Goal: Information Seeking & Learning: Learn about a topic

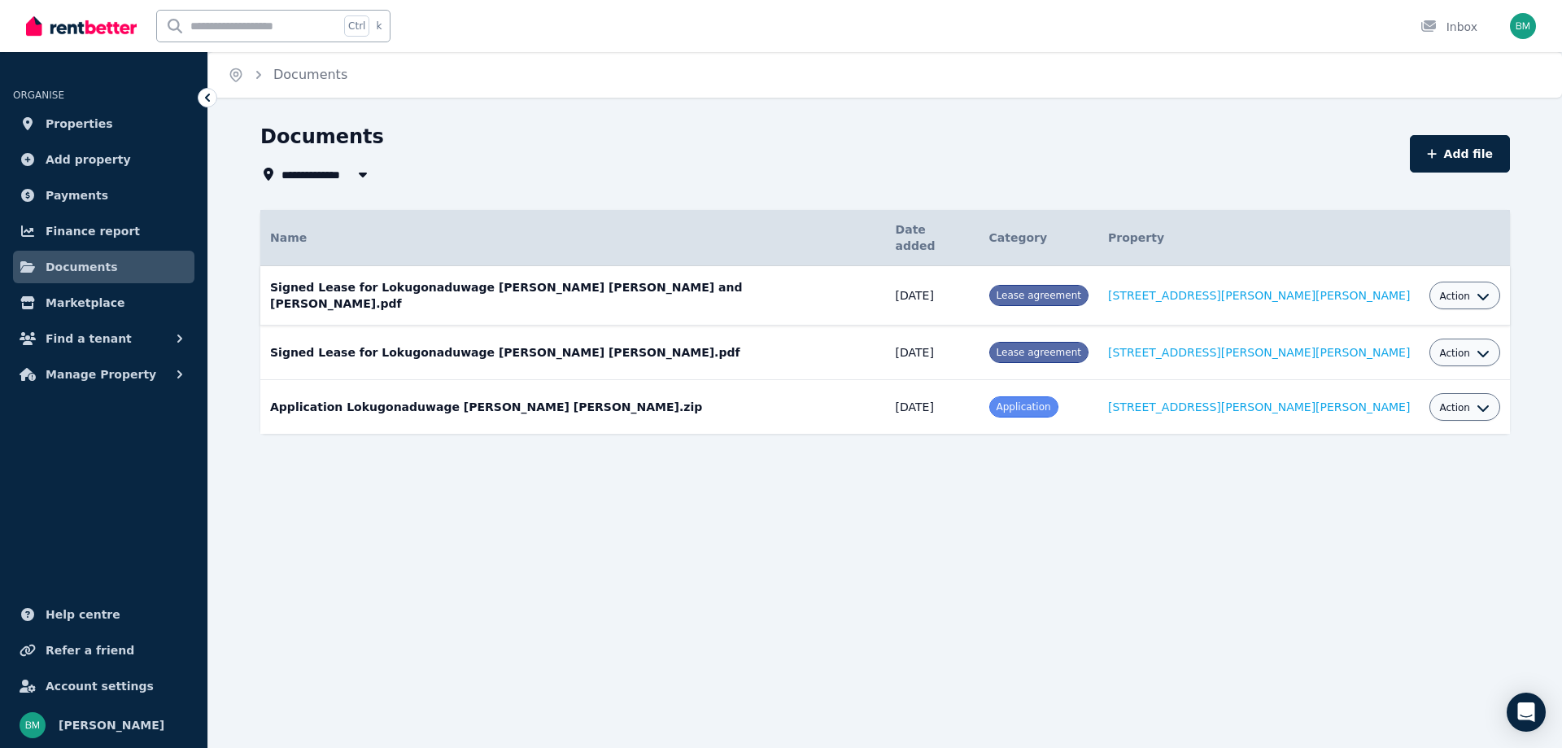
click at [1439, 290] on span "Action" at bounding box center [1454, 296] width 31 height 13
click at [720, 268] on td "Signed Lease for Lokugonaduwage [PERSON_NAME] [PERSON_NAME] and [PERSON_NAME].p…" at bounding box center [573, 295] width 626 height 59
click at [1439, 286] on div "Action" at bounding box center [1464, 296] width 50 height 20
click at [1466, 282] on div "Action" at bounding box center [1465, 296] width 71 height 28
click at [1452, 286] on div "Action" at bounding box center [1464, 296] width 50 height 20
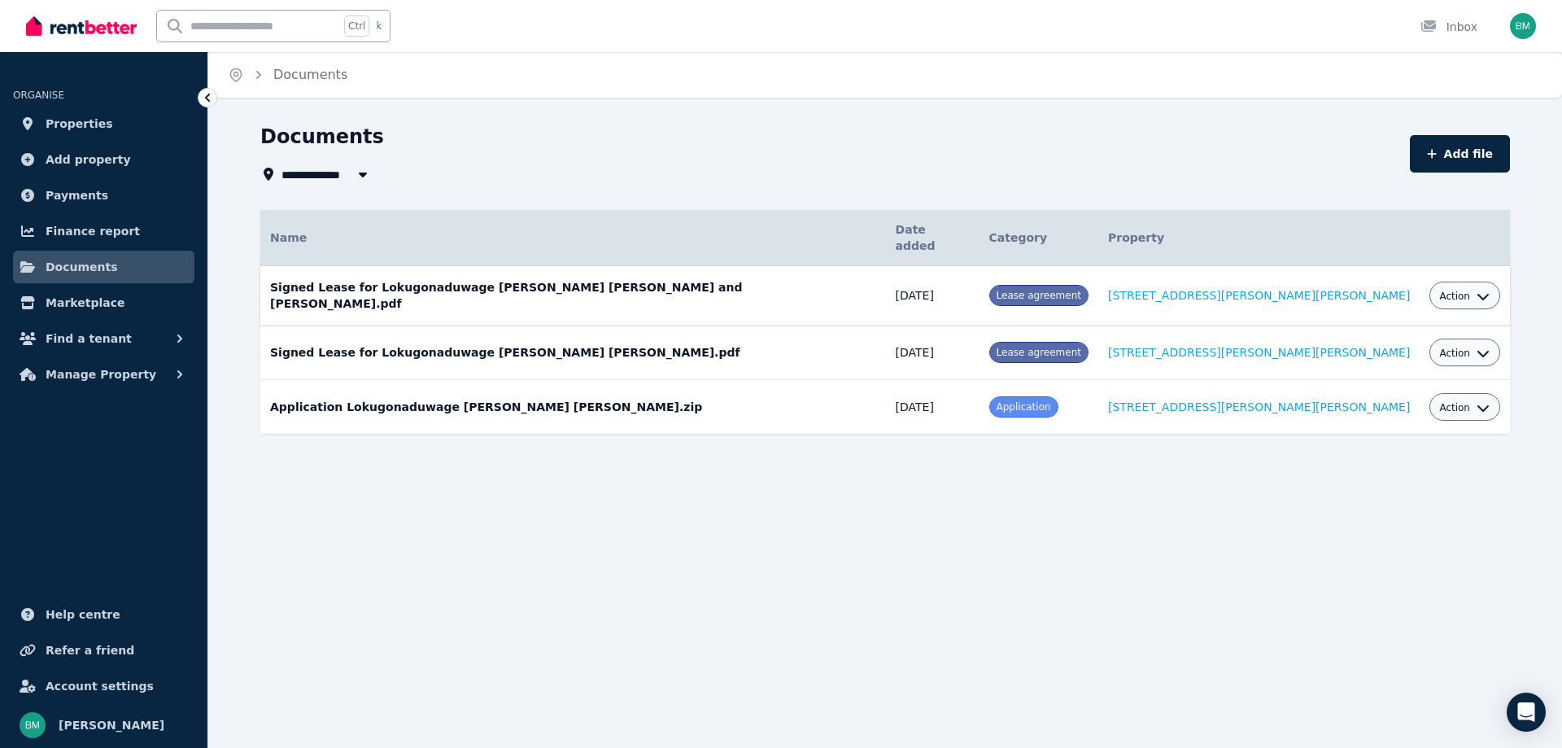
click at [1081, 290] on span "Lease agreement" at bounding box center [1039, 295] width 85 height 11
click at [1439, 290] on span "Action" at bounding box center [1454, 296] width 31 height 13
click at [1382, 350] on link "View" at bounding box center [1415, 361] width 156 height 29
click at [121, 263] on link "Documents" at bounding box center [103, 267] width 181 height 33
click at [94, 121] on span "Properties" at bounding box center [80, 124] width 68 height 20
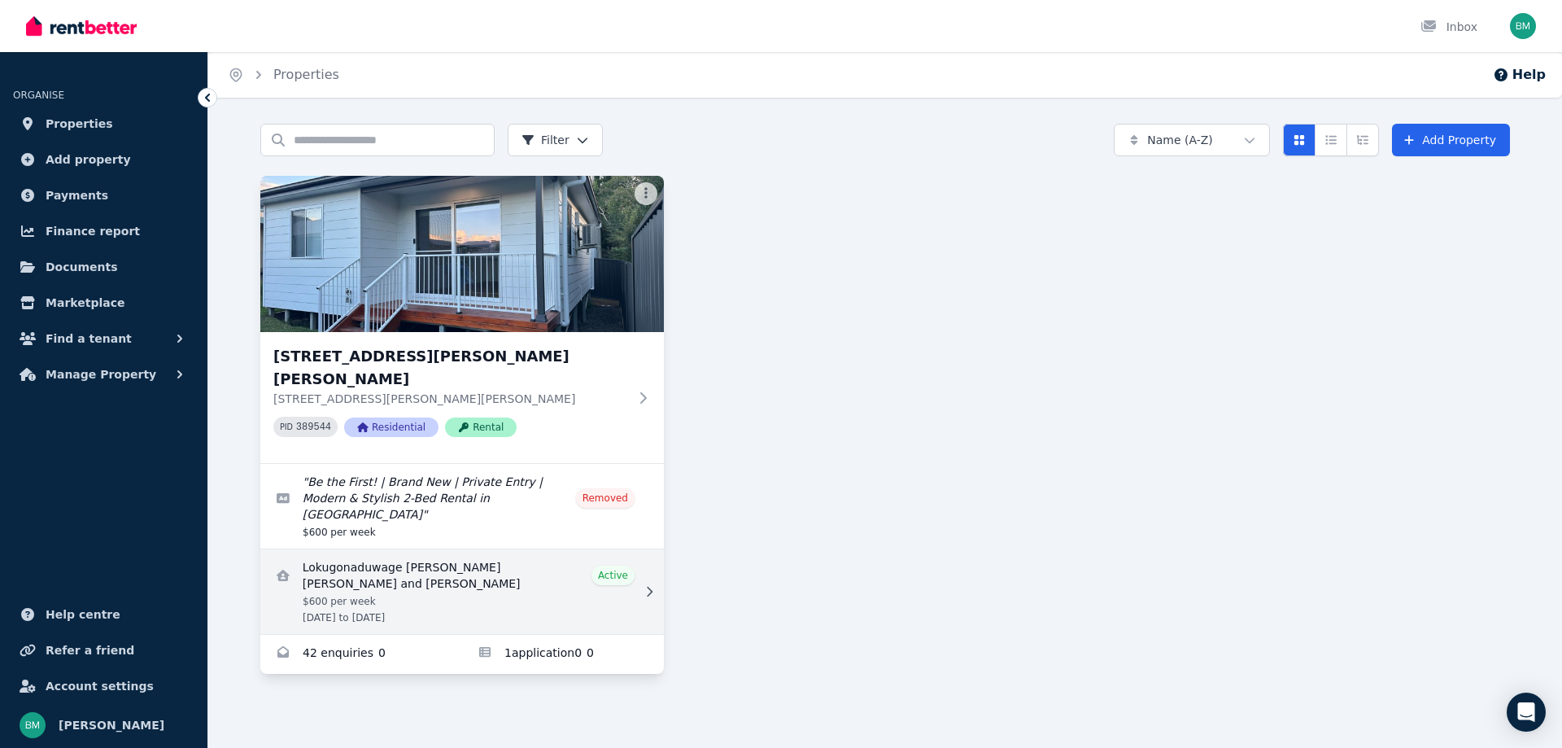
click at [488, 549] on link "View details for Lokugonaduwage Winston Geethika Ruwantha Perera and Dylan Flan…" at bounding box center [462, 591] width 404 height 85
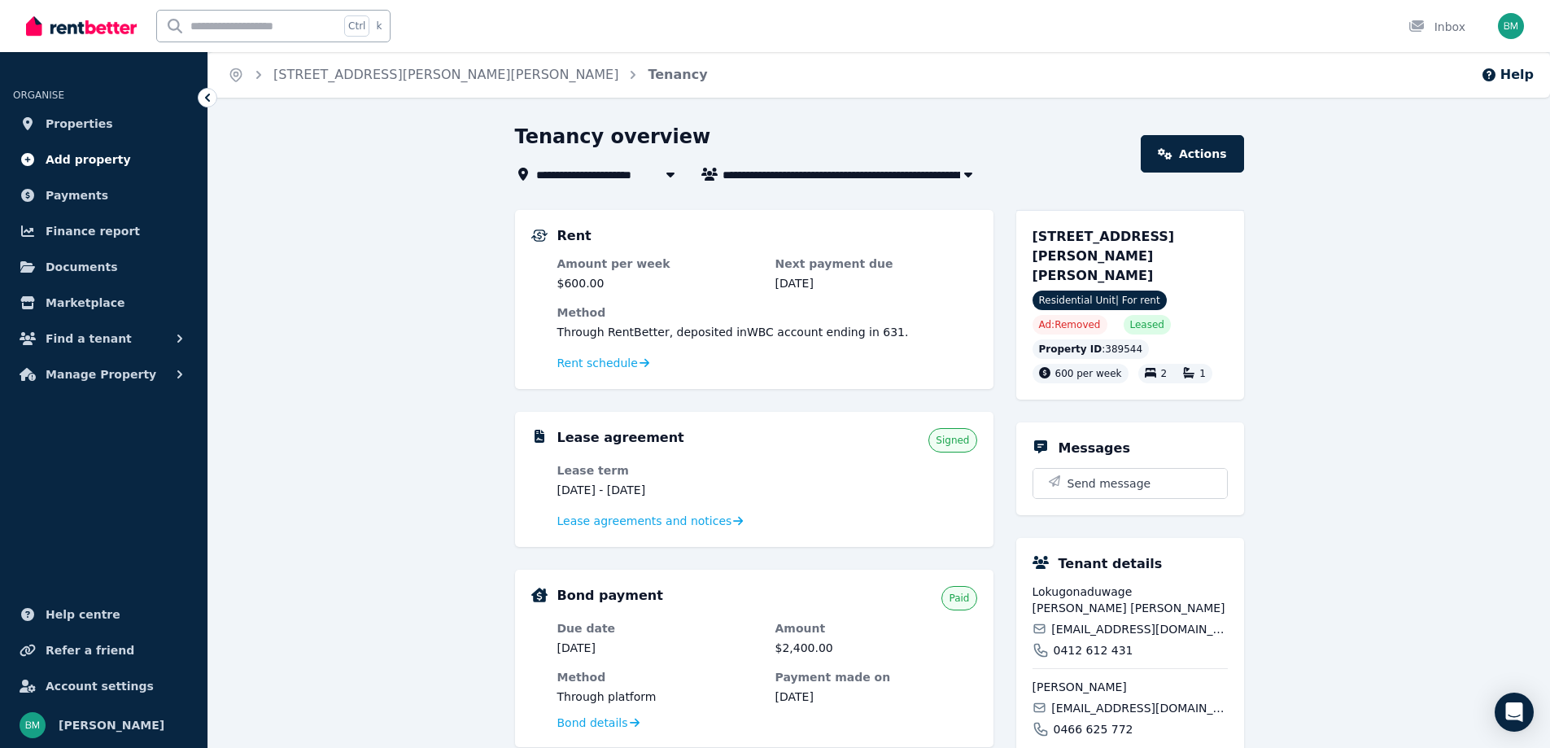
click at [80, 154] on span "Add property" at bounding box center [88, 160] width 85 height 20
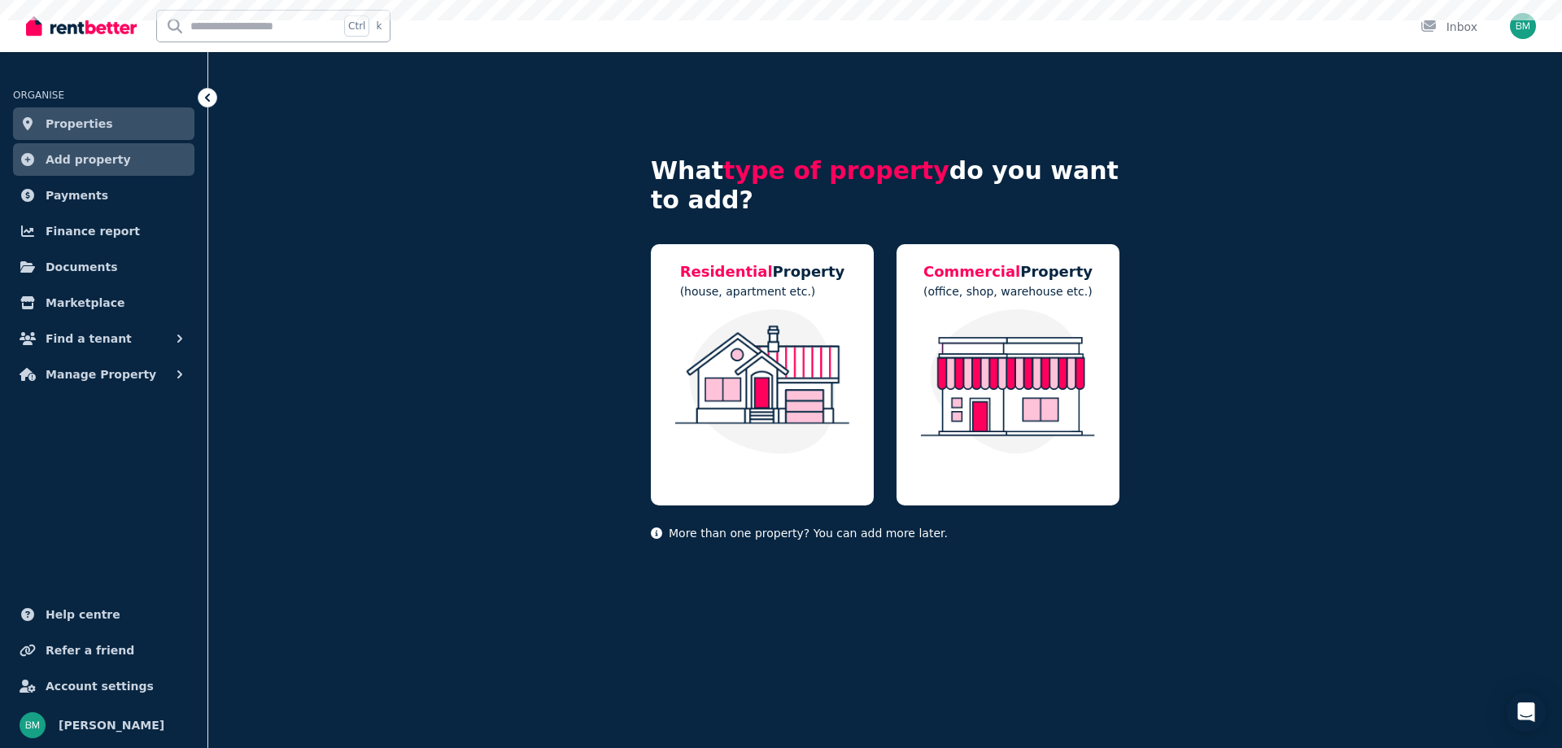
click at [91, 120] on span "Properties" at bounding box center [80, 124] width 68 height 20
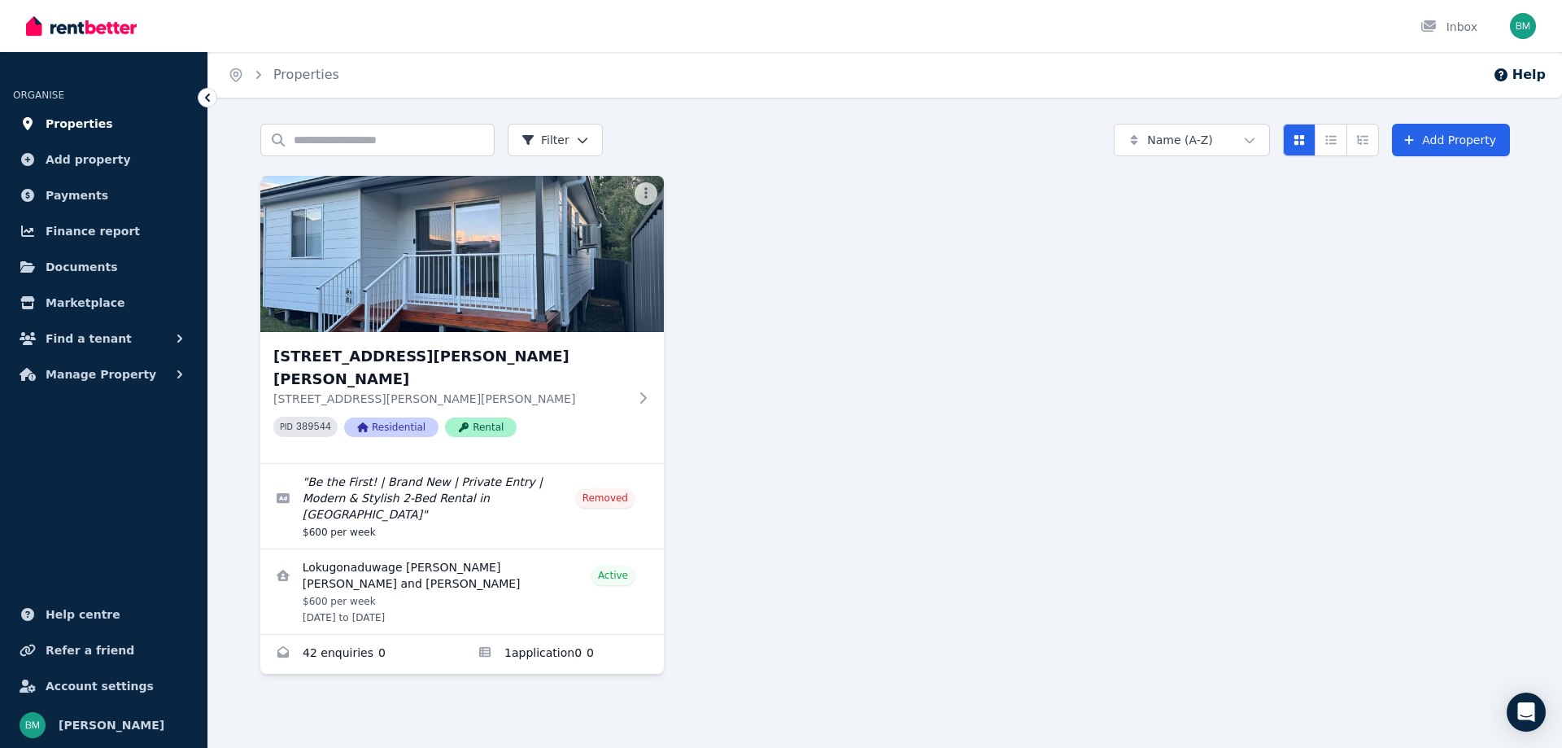
click at [90, 125] on span "Properties" at bounding box center [80, 124] width 68 height 20
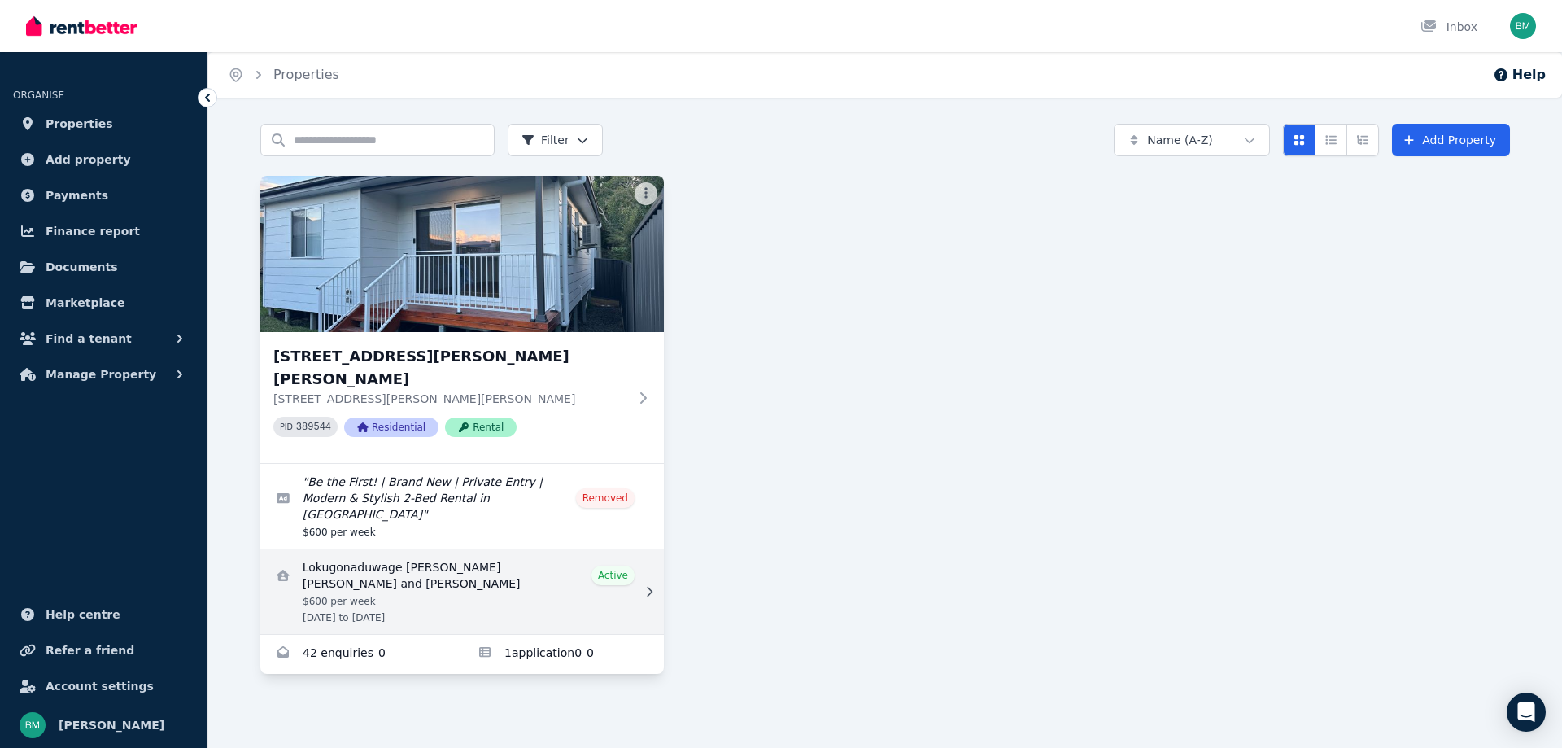
click at [553, 549] on link "View details for Lokugonaduwage Winston Geethika Ruwantha Perera and Dylan Flan…" at bounding box center [462, 591] width 404 height 85
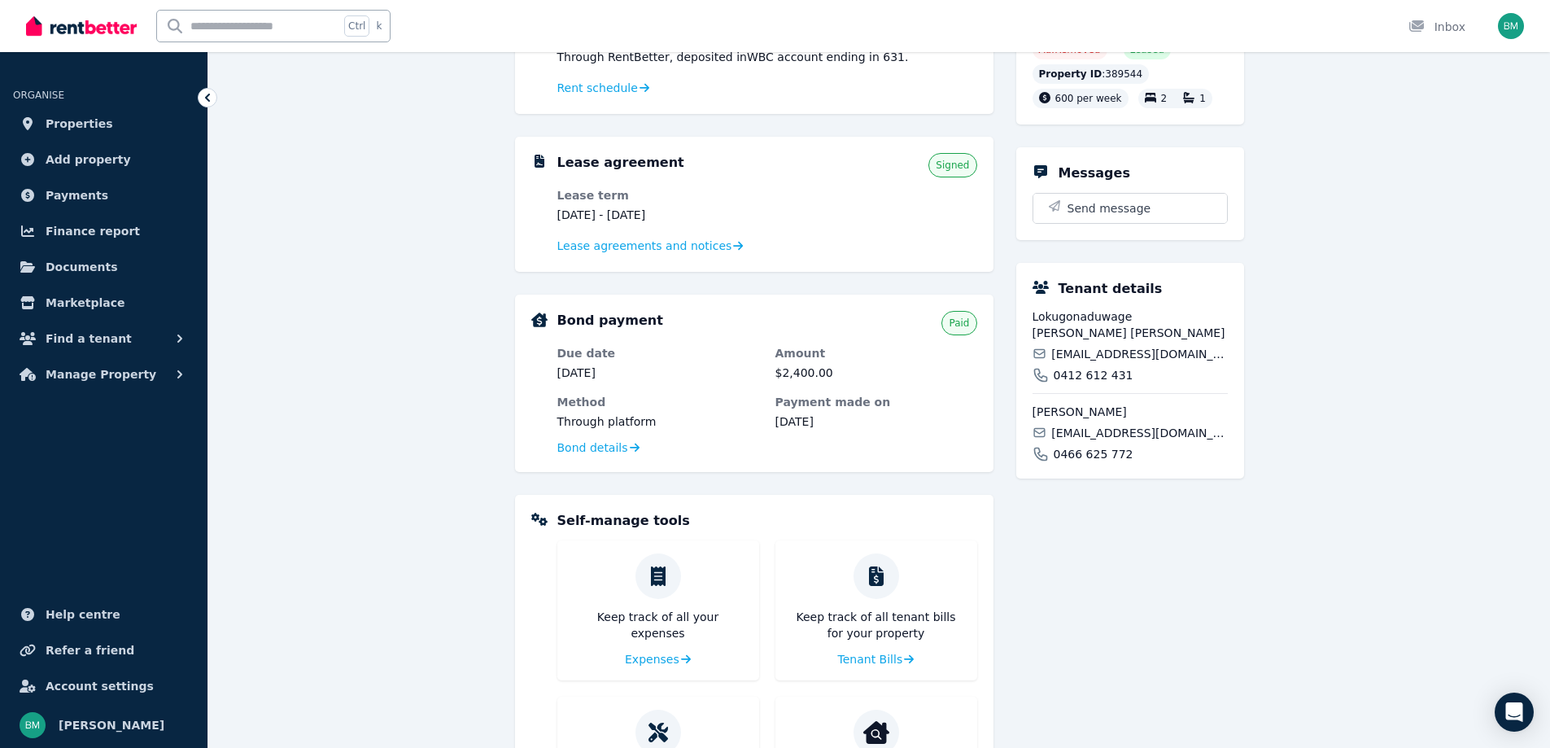
scroll to position [244, 0]
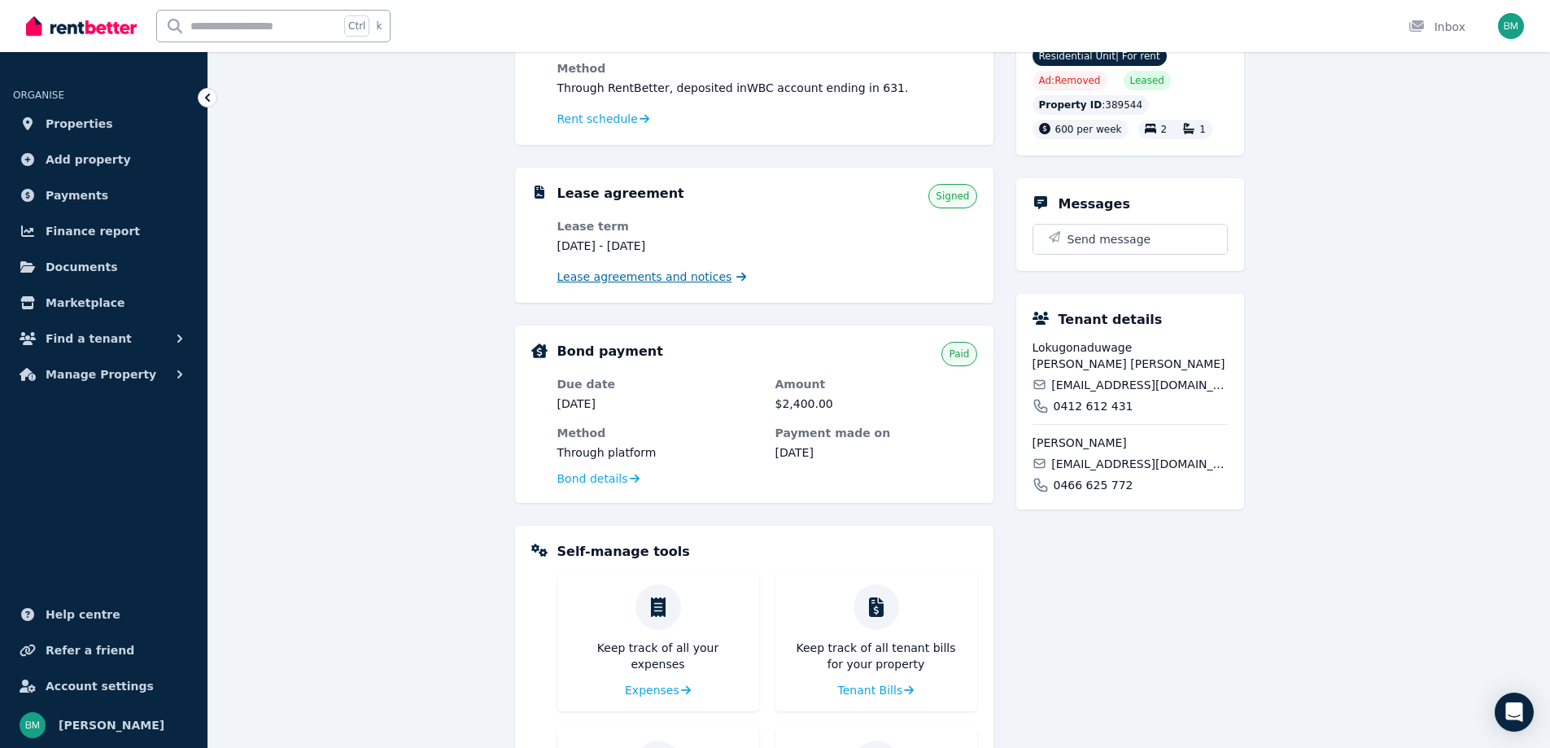
click at [673, 284] on span "Lease agreements and notices" at bounding box center [644, 277] width 175 height 16
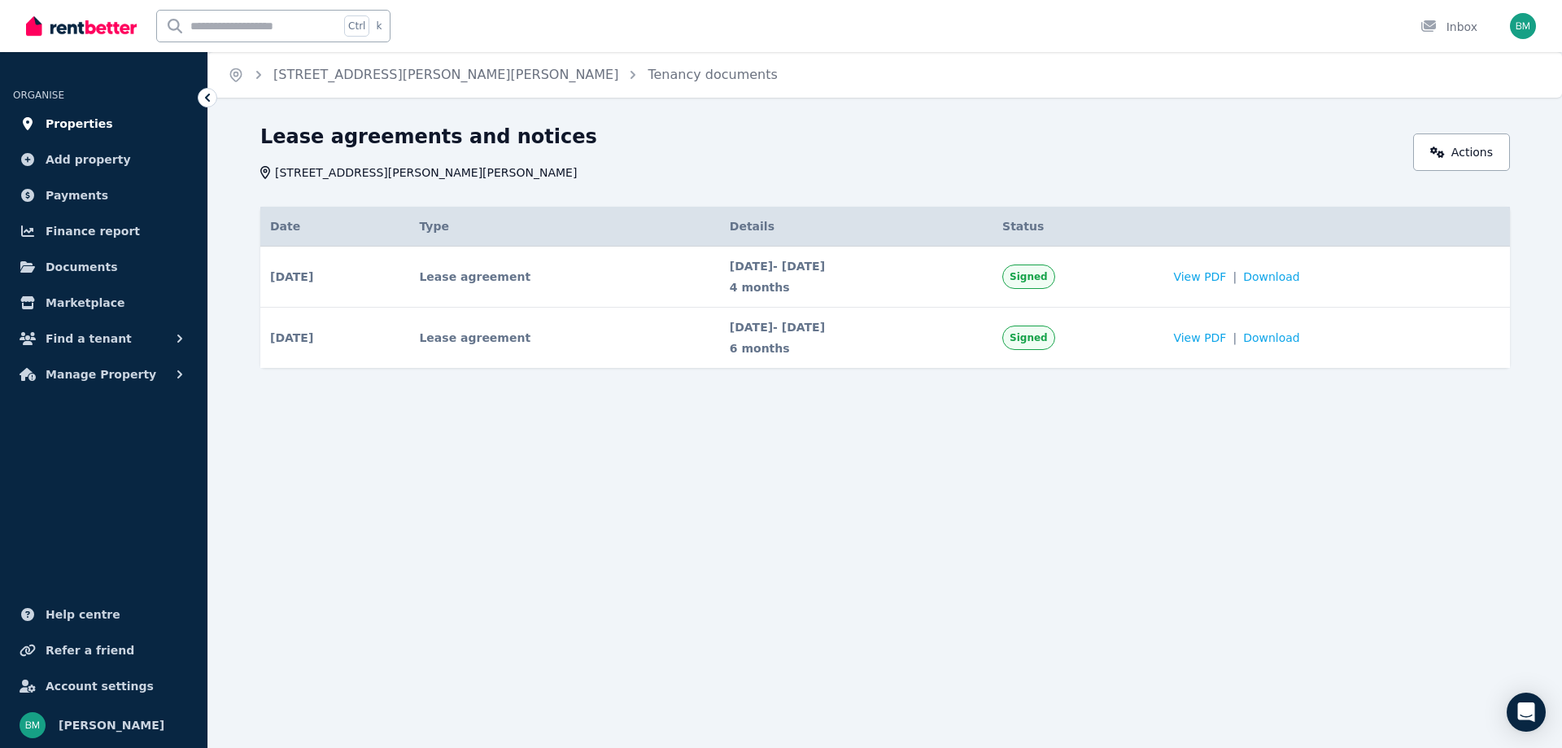
click at [81, 128] on span "Properties" at bounding box center [80, 124] width 68 height 20
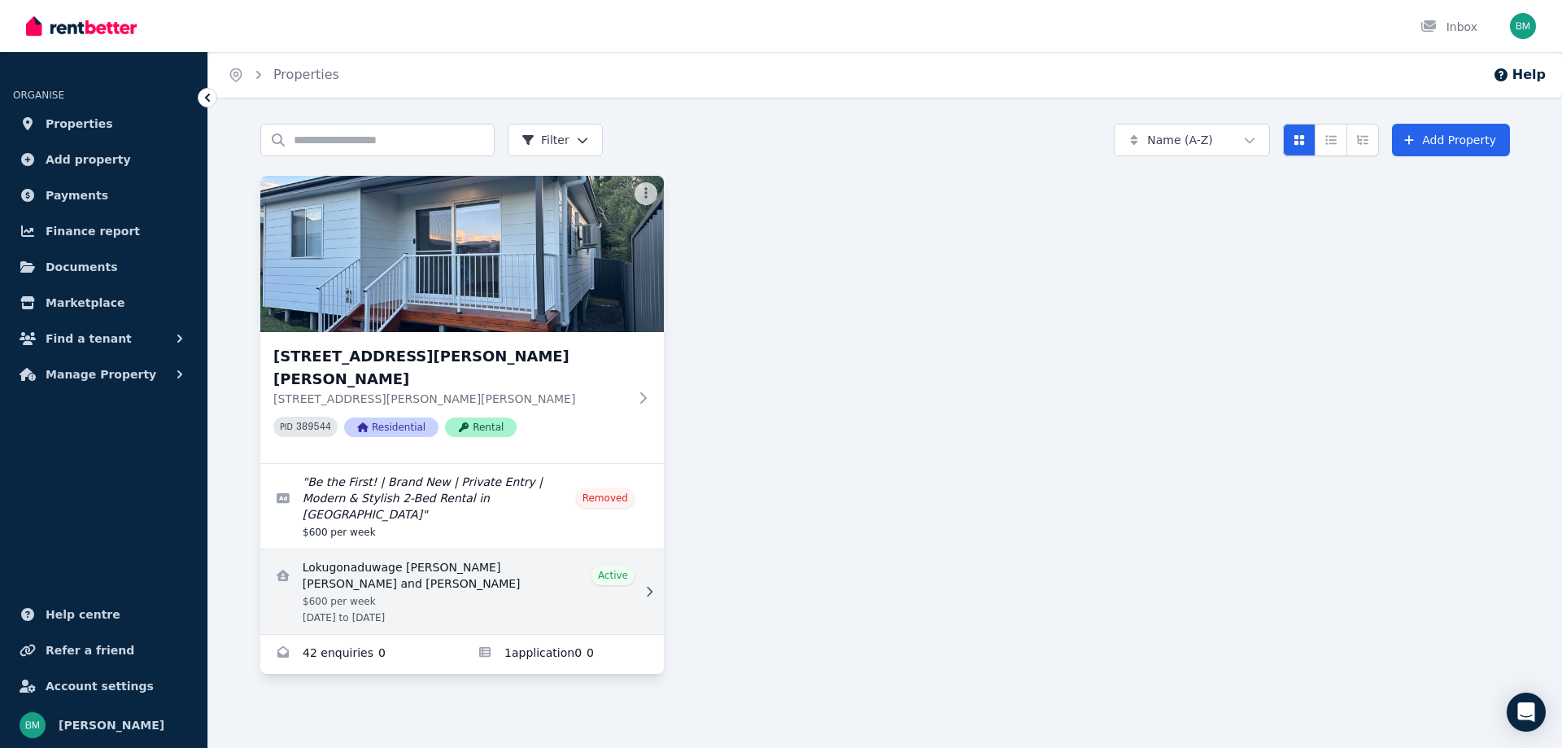
click at [529, 549] on link "View details for Lokugonaduwage Winston Geethika Ruwantha Perera and Dylan Flan…" at bounding box center [462, 591] width 404 height 85
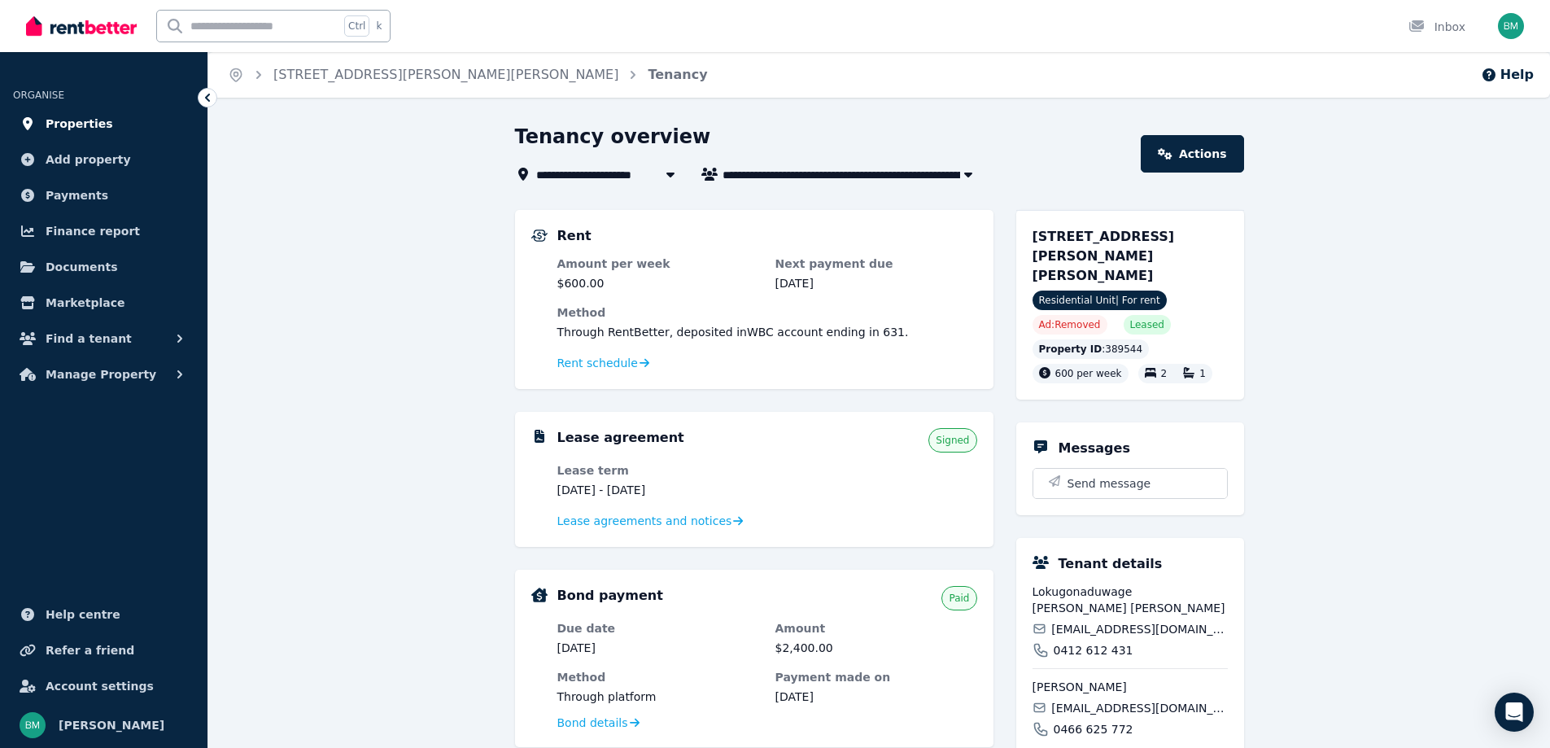
click at [93, 134] on link "Properties" at bounding box center [103, 123] width 181 height 33
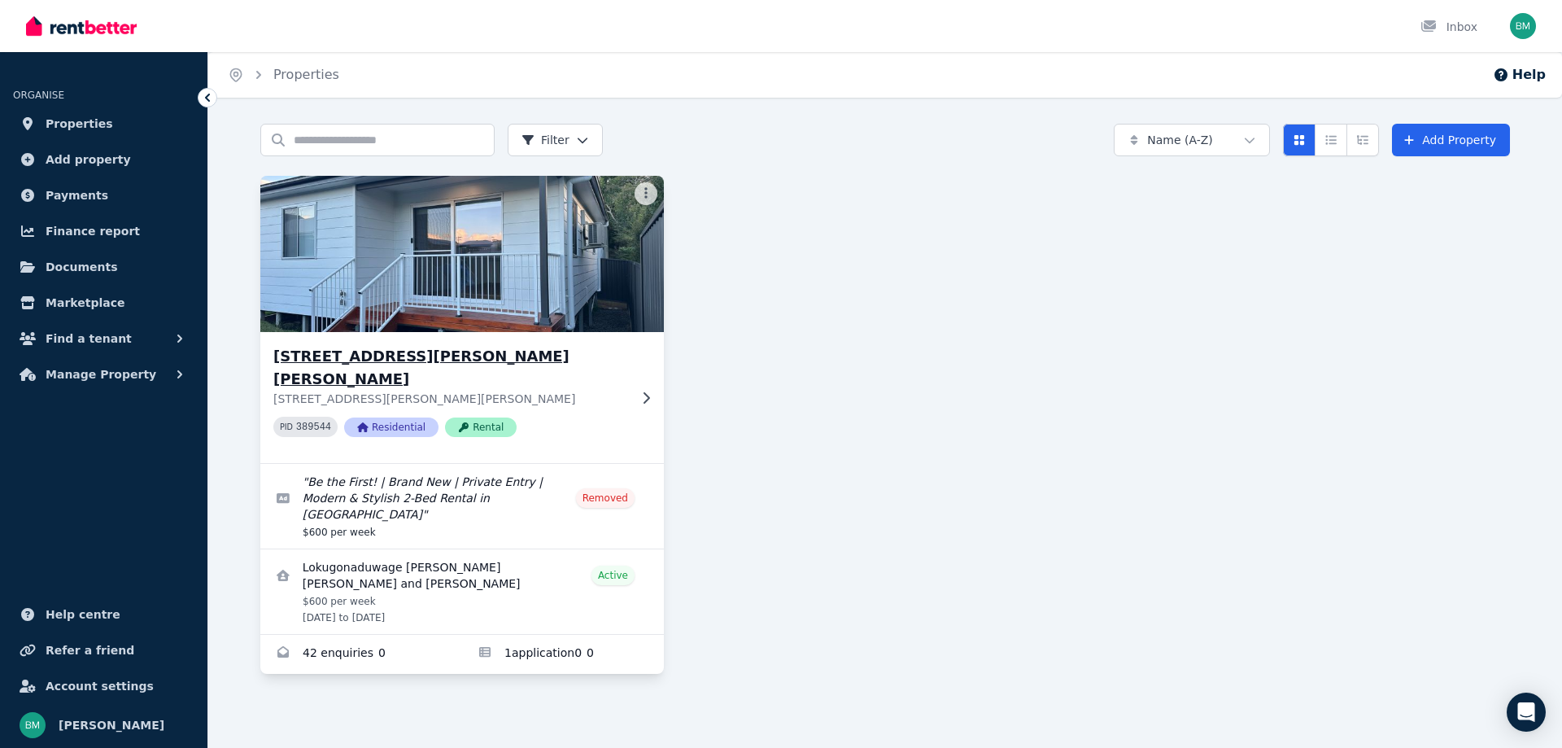
click at [641, 391] on icon at bounding box center [646, 397] width 16 height 13
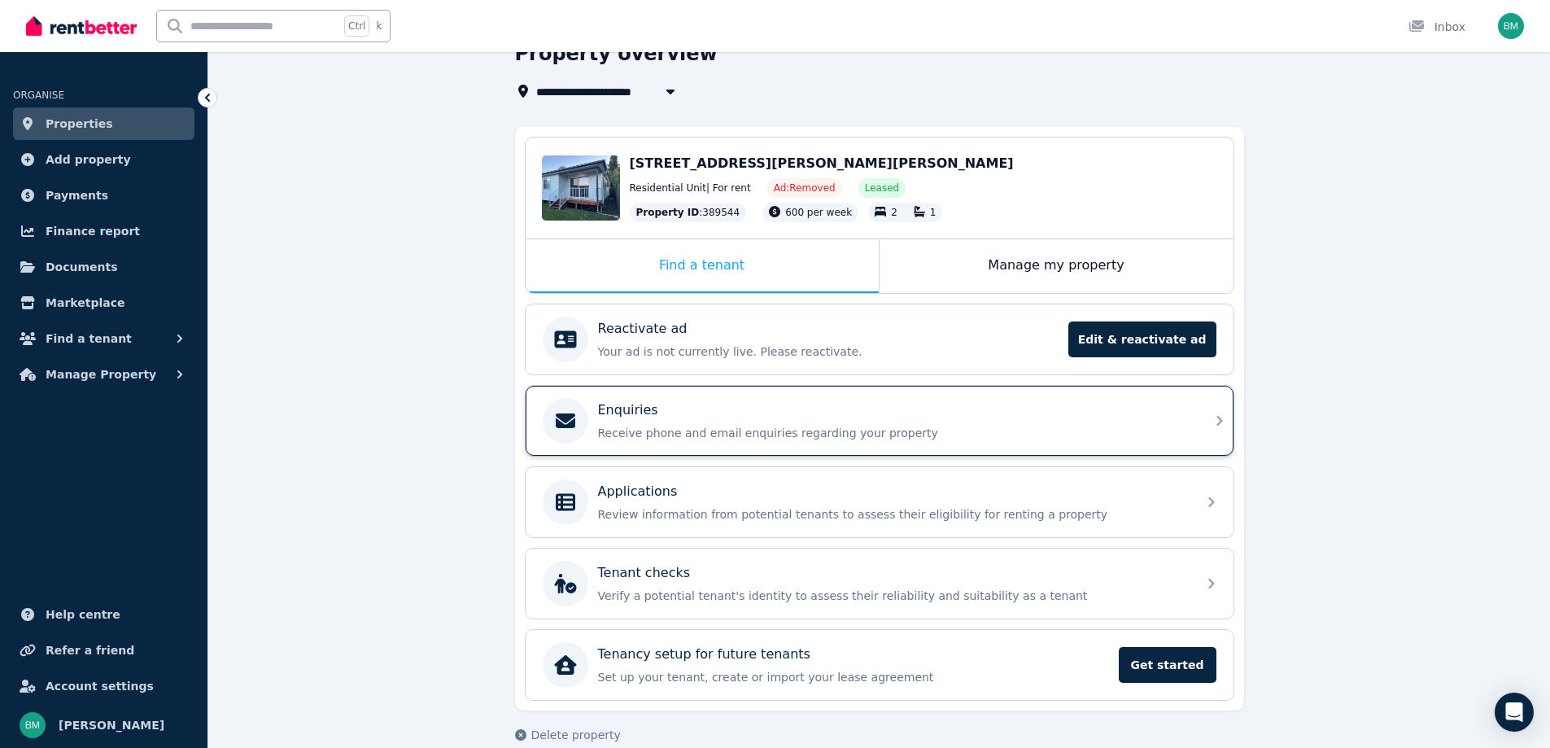
scroll to position [107, 0]
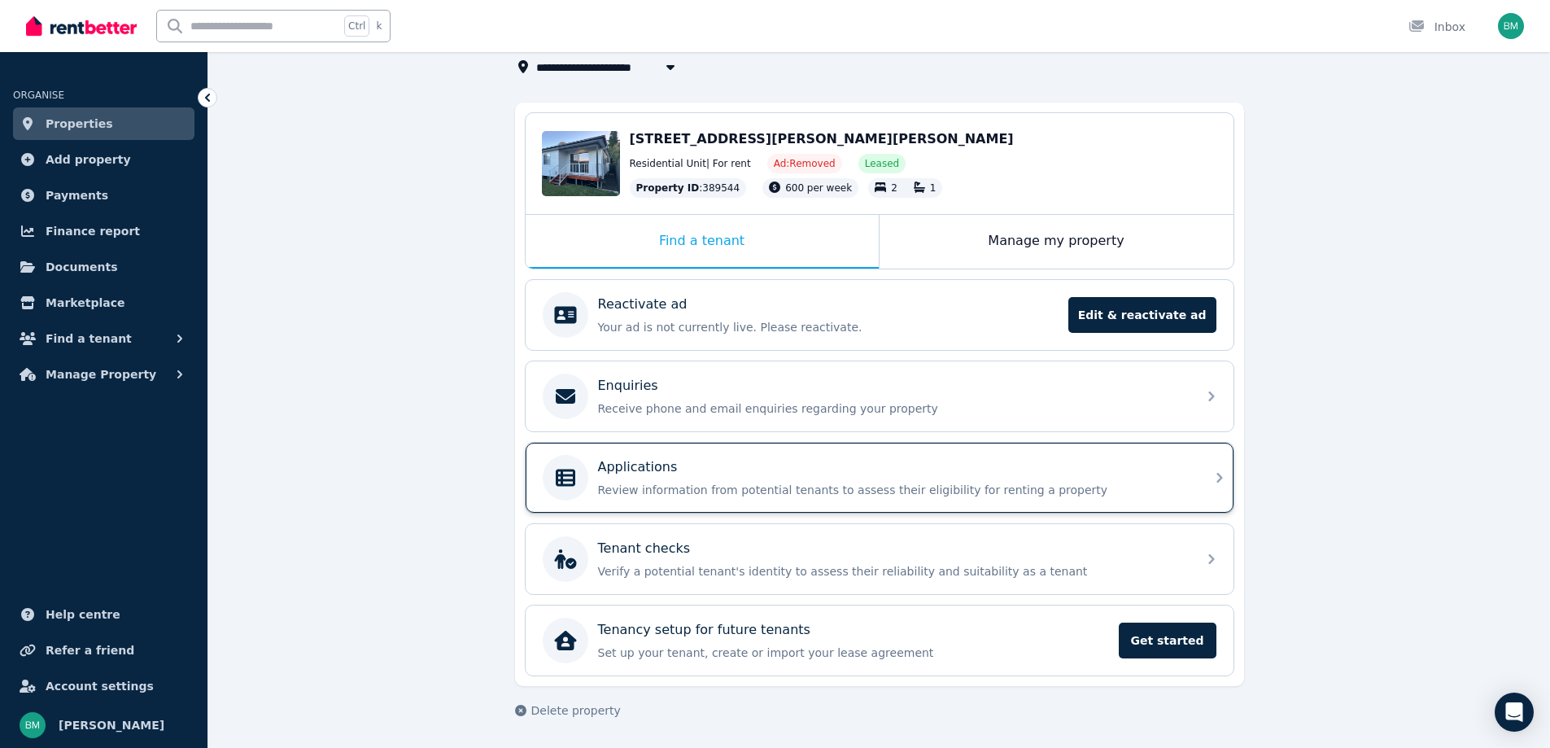
click at [696, 483] on p "Review information from potential tenants to assess their eligibility for renti…" at bounding box center [892, 490] width 589 height 16
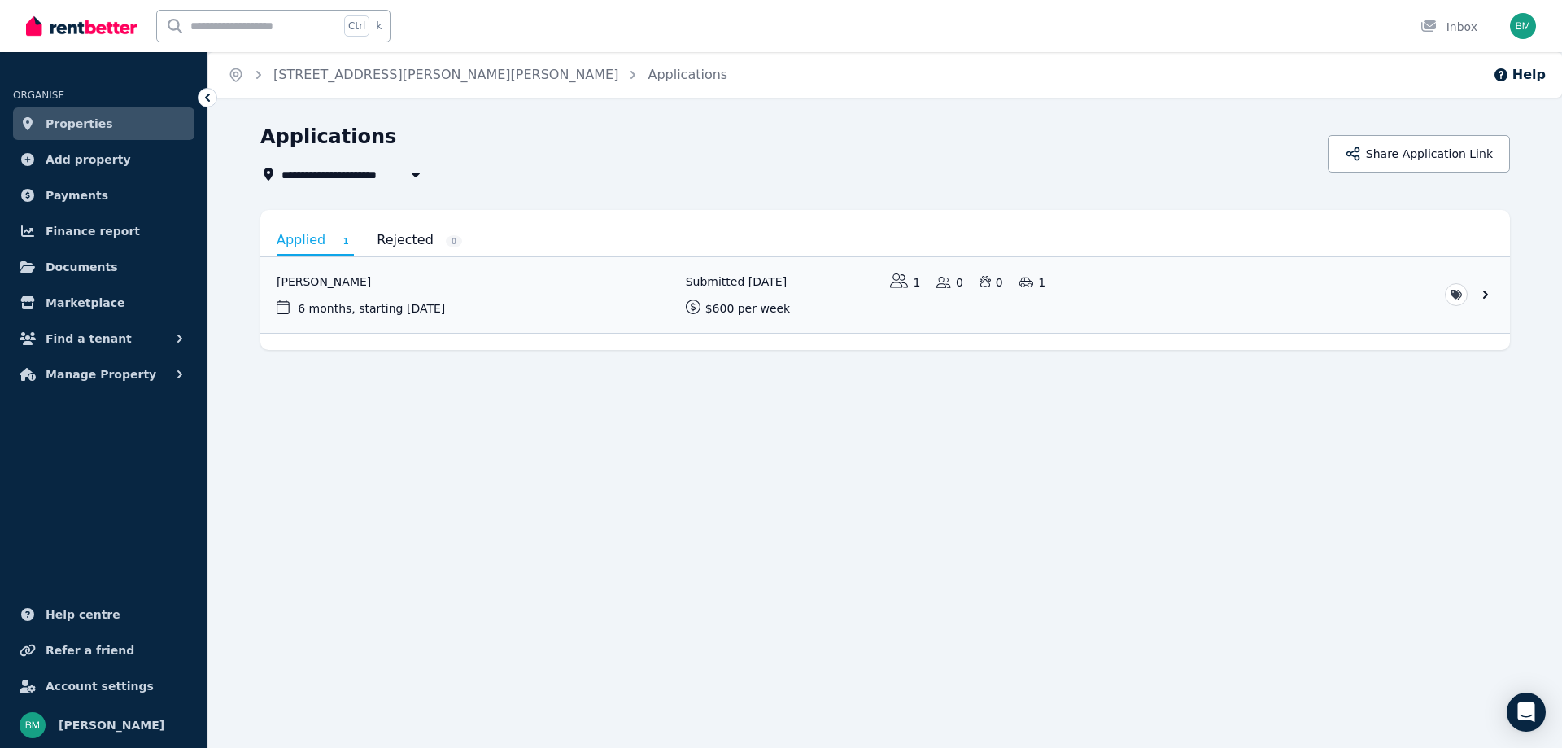
click at [330, 242] on link "Applied 1" at bounding box center [315, 241] width 77 height 30
click at [618, 297] on link "View application: Dylan Flannery" at bounding box center [885, 295] width 1250 height 76
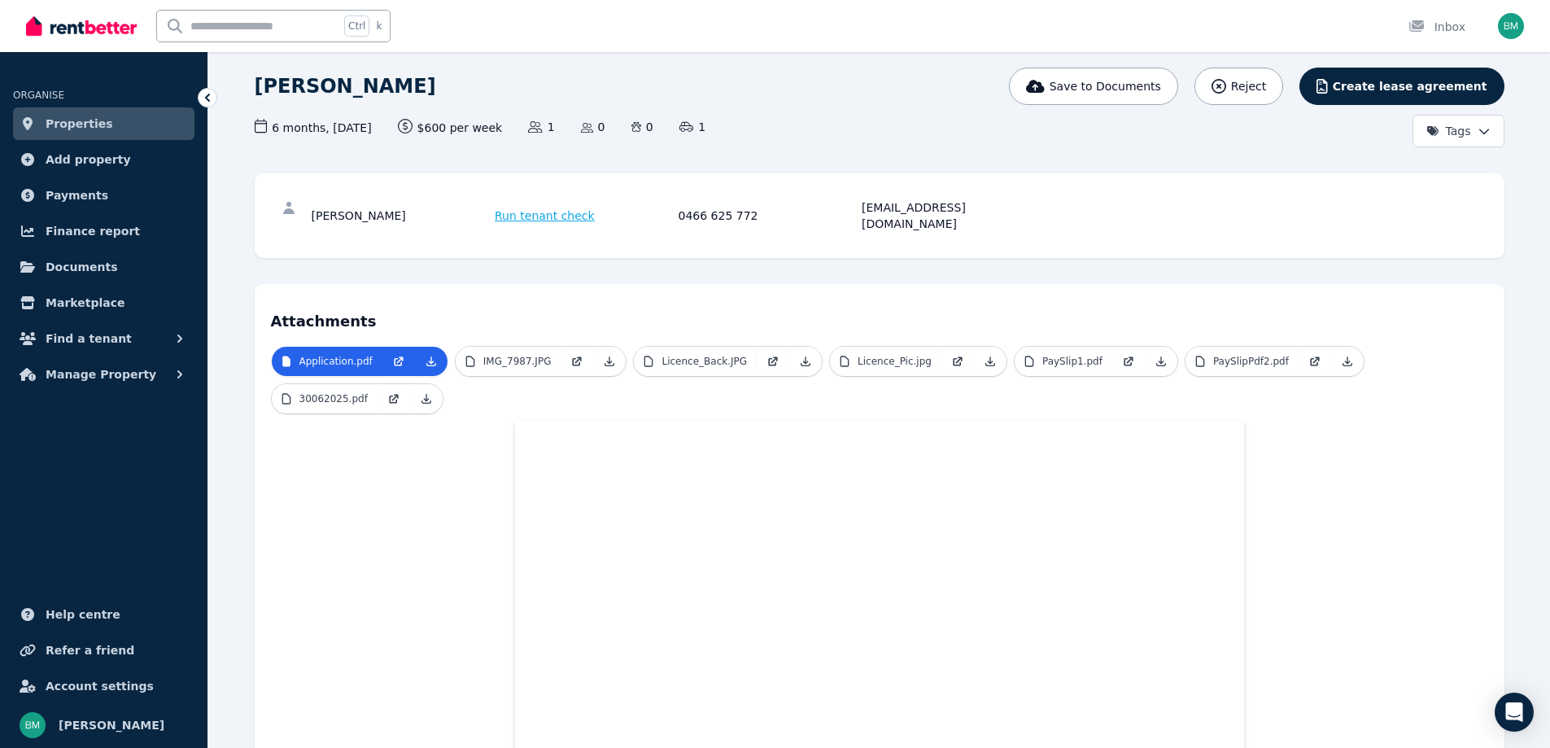
scroll to position [24, 0]
